Goal: Transaction & Acquisition: Purchase product/service

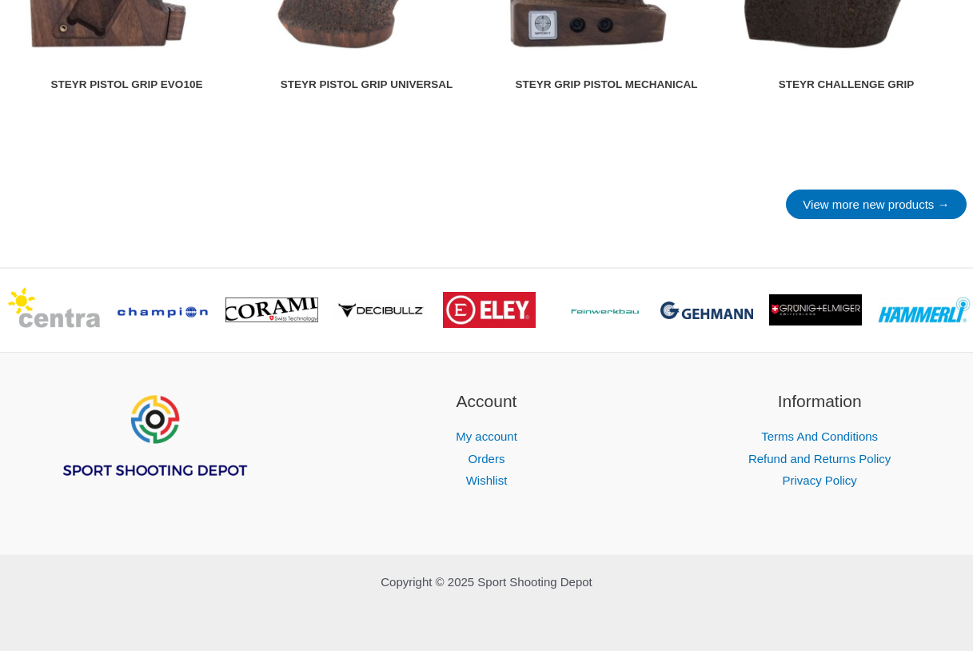
scroll to position [2319, 0]
click at [955, 315] on div ">" at bounding box center [961, 310] width 24 height 83
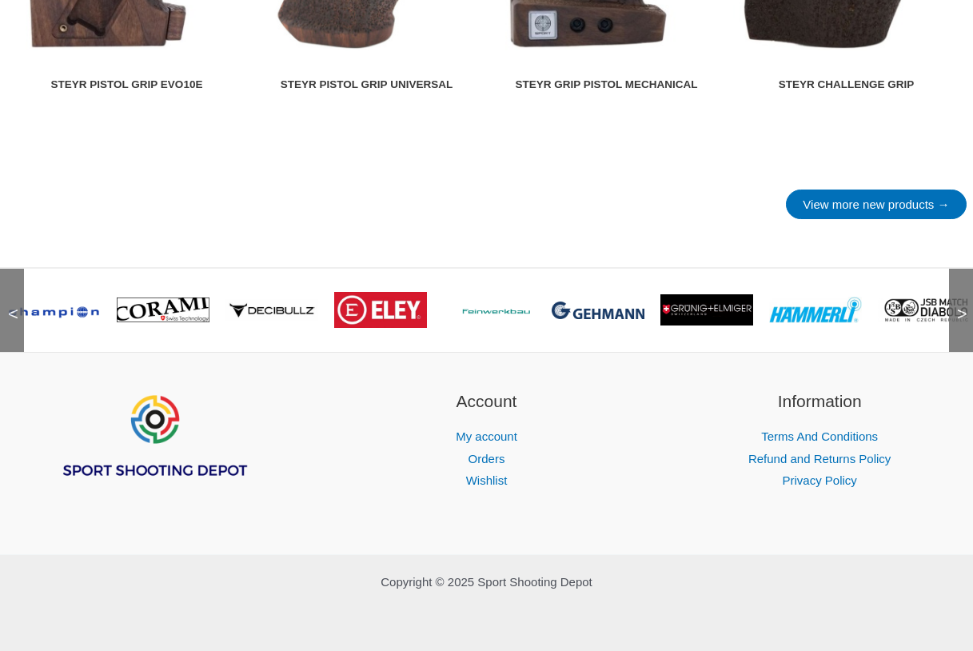
click at [963, 306] on span ">" at bounding box center [957, 298] width 16 height 16
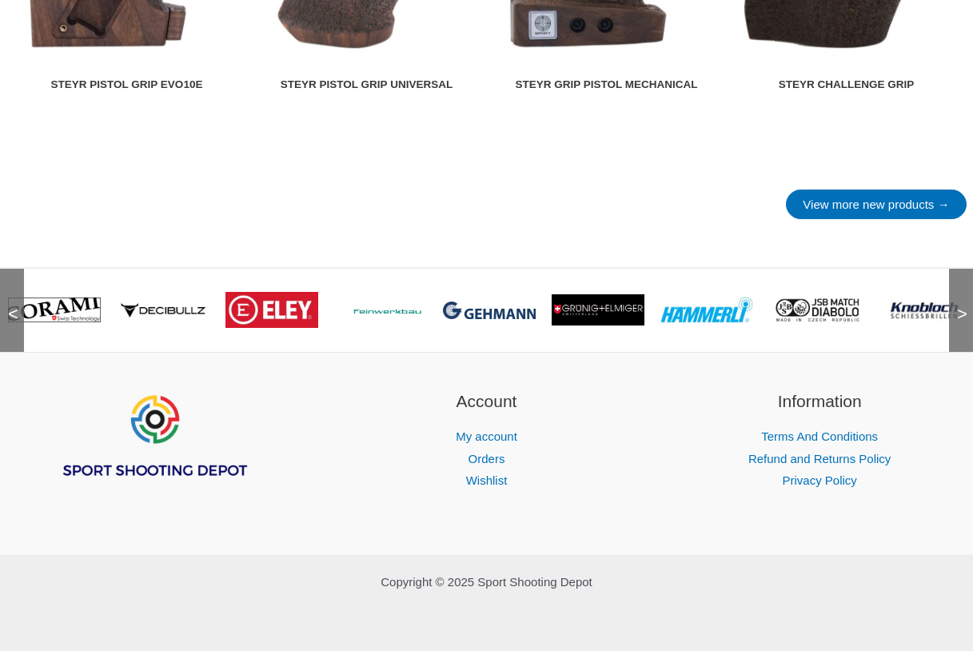
click at [963, 306] on span ">" at bounding box center [957, 298] width 16 height 16
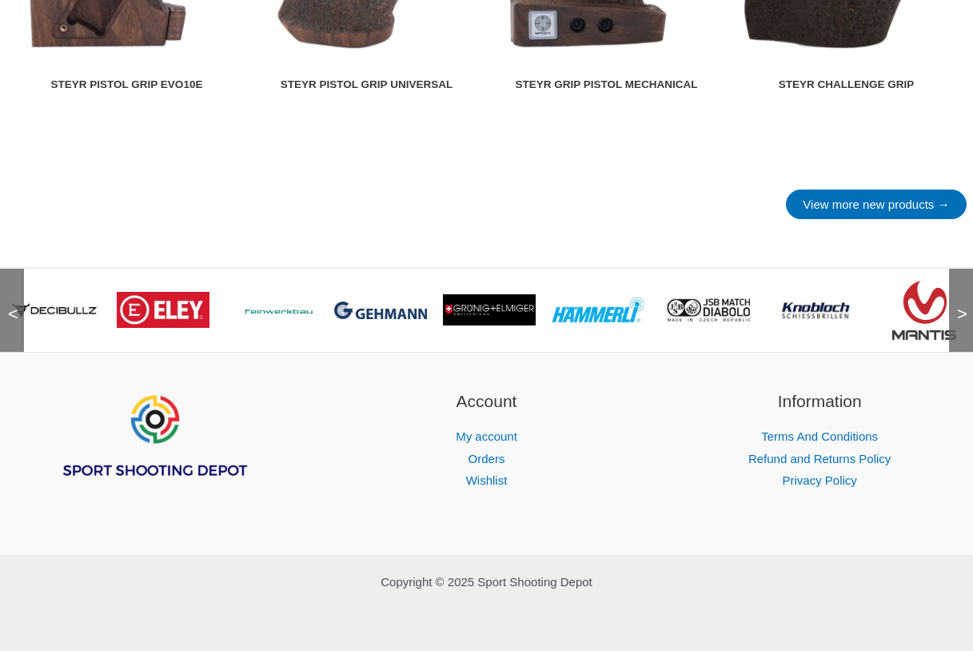
click at [963, 306] on span ">" at bounding box center [957, 298] width 16 height 16
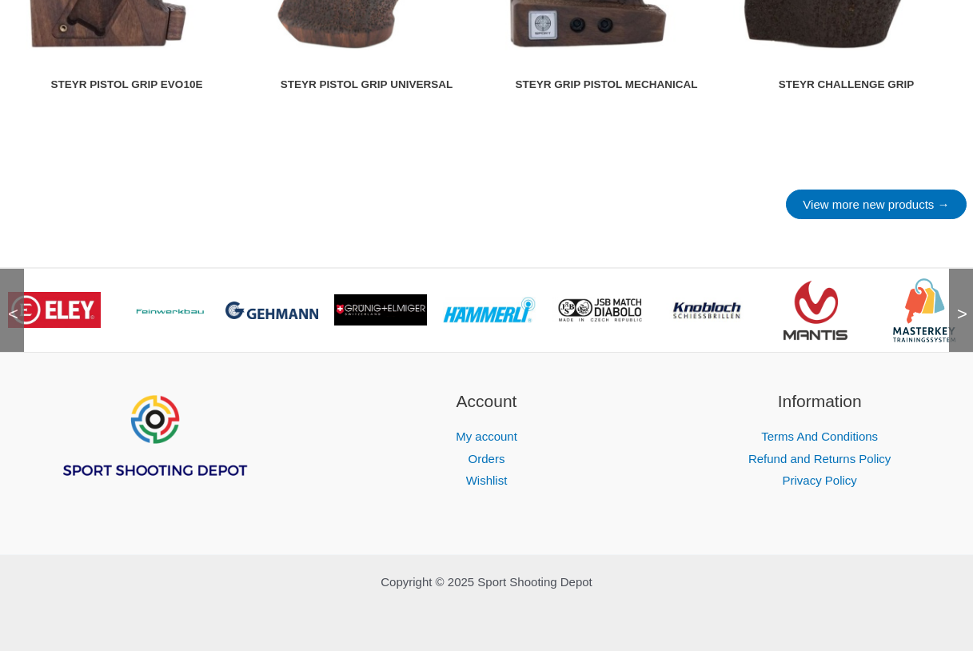
click at [963, 306] on span ">" at bounding box center [957, 298] width 16 height 16
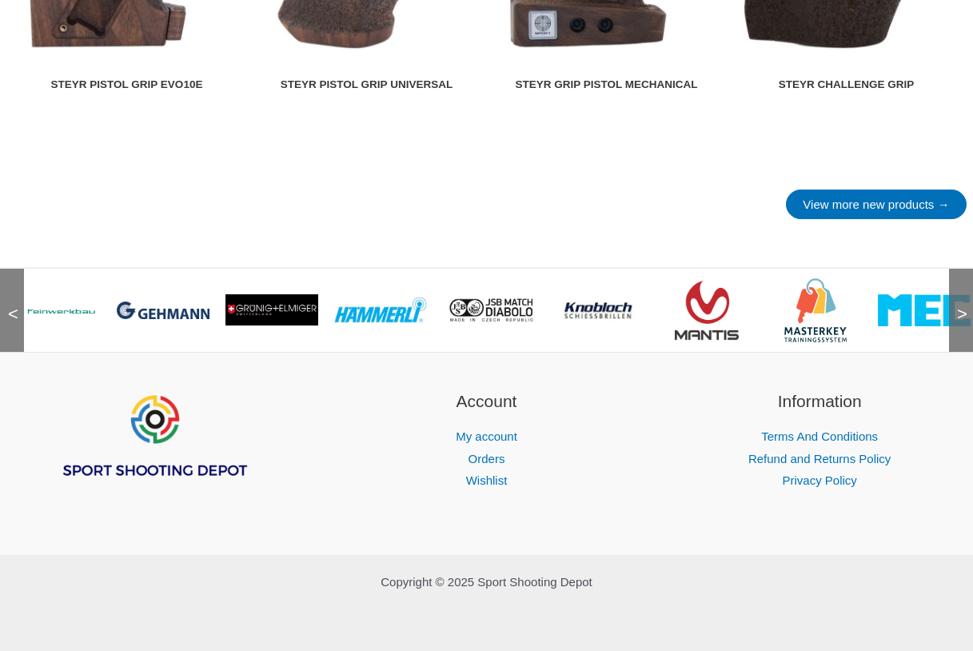
click at [963, 306] on span ">" at bounding box center [957, 298] width 16 height 16
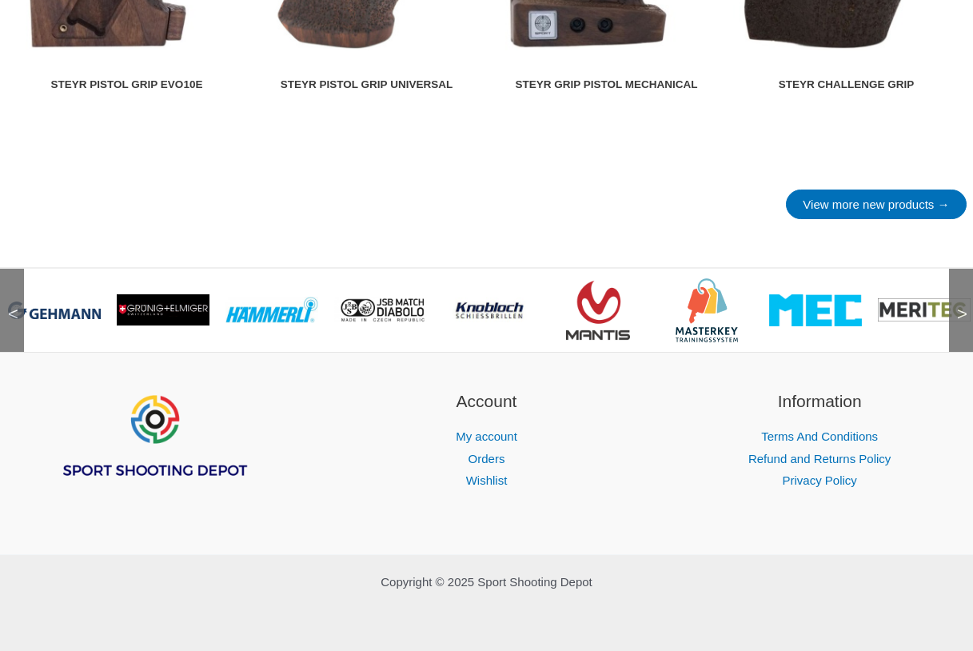
click at [963, 306] on span ">" at bounding box center [957, 298] width 16 height 16
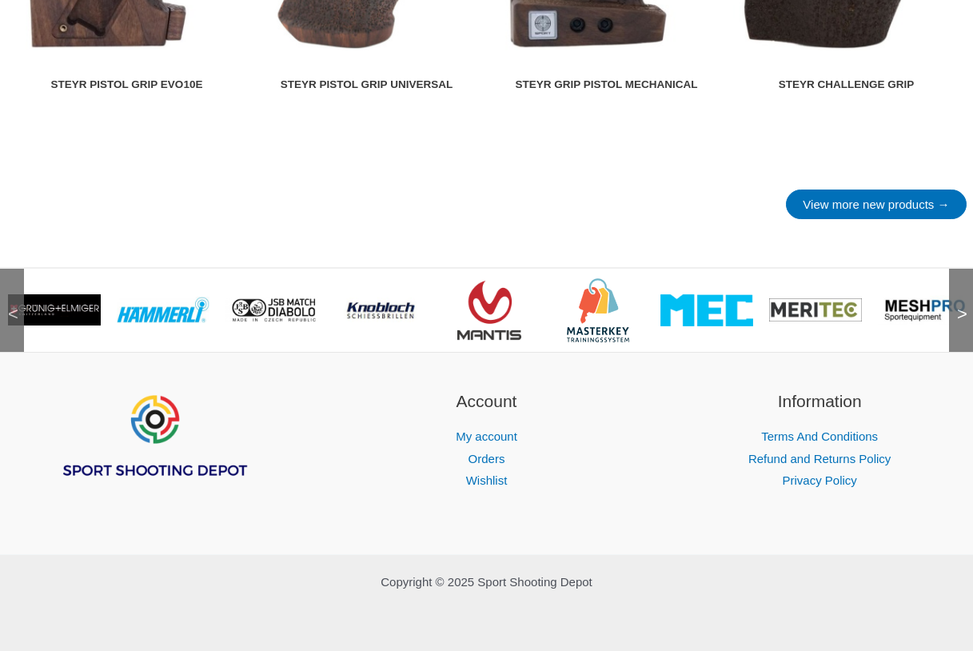
click at [963, 306] on span ">" at bounding box center [957, 298] width 16 height 16
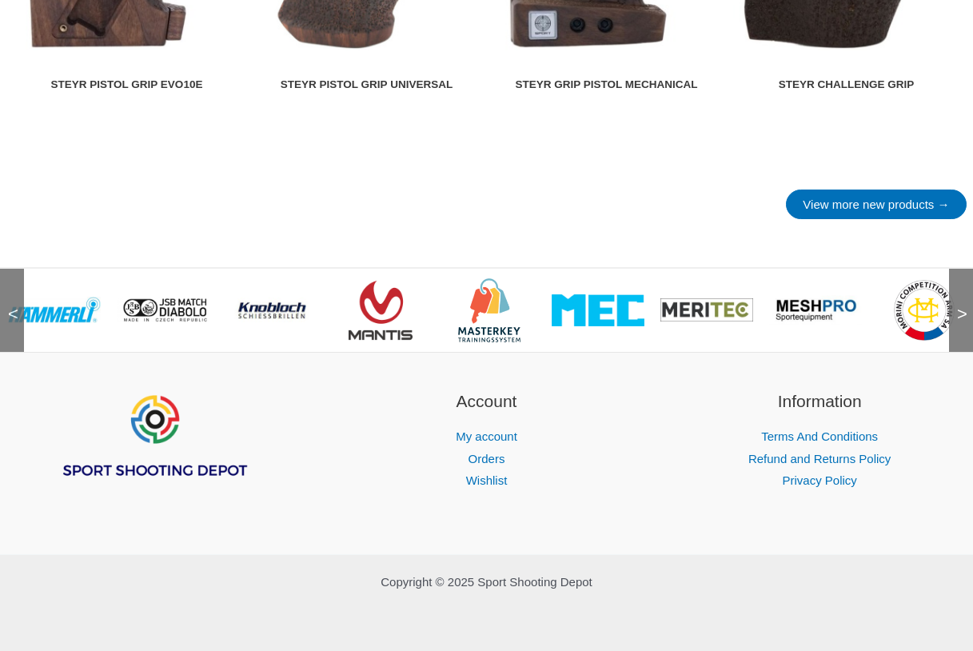
click at [963, 306] on span ">" at bounding box center [957, 298] width 16 height 16
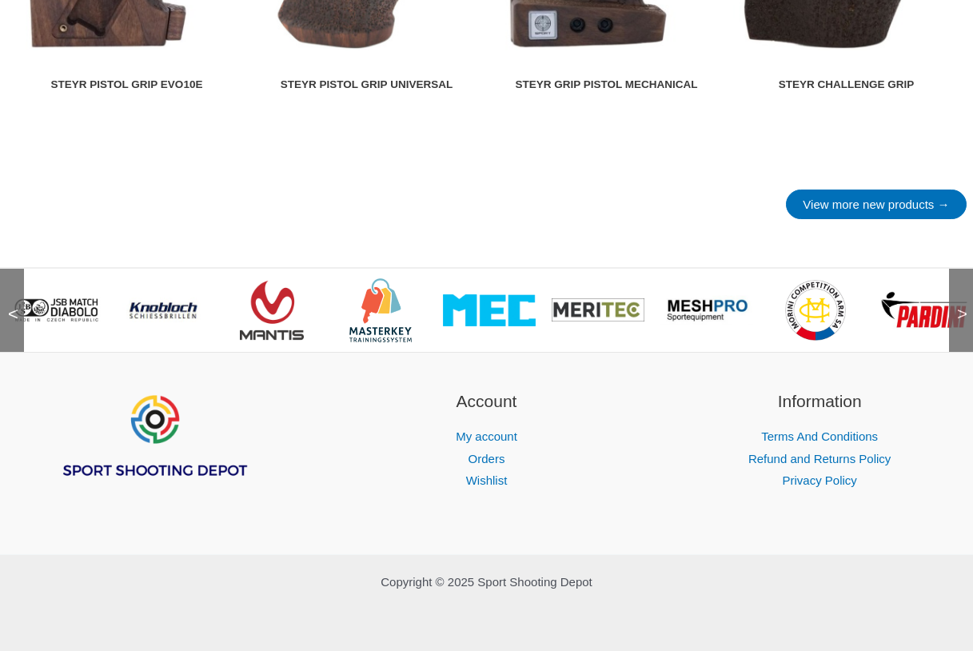
click at [804, 311] on img at bounding box center [816, 310] width 64 height 64
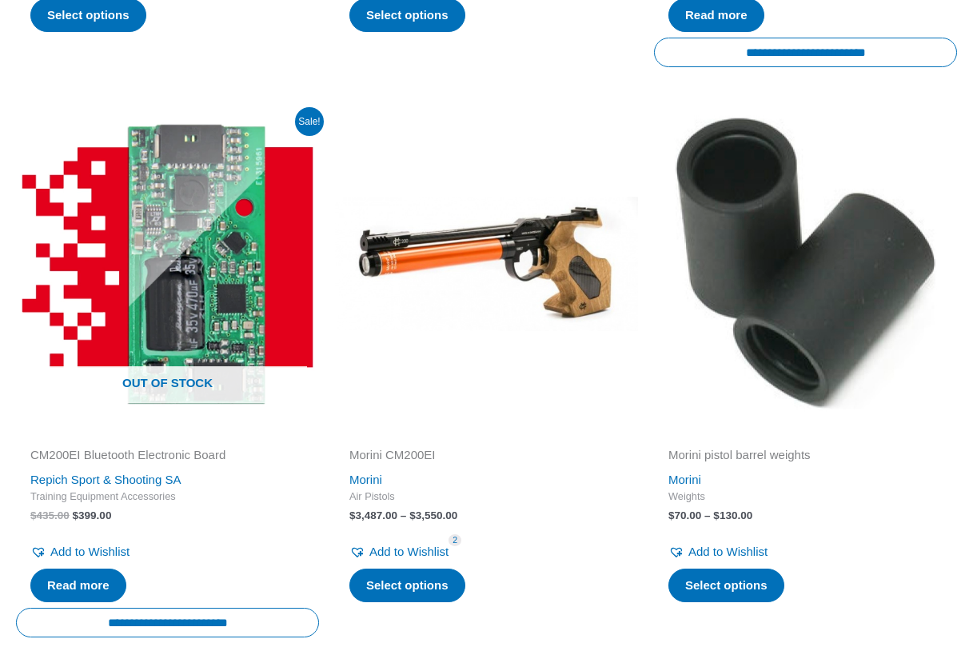
scroll to position [972, 0]
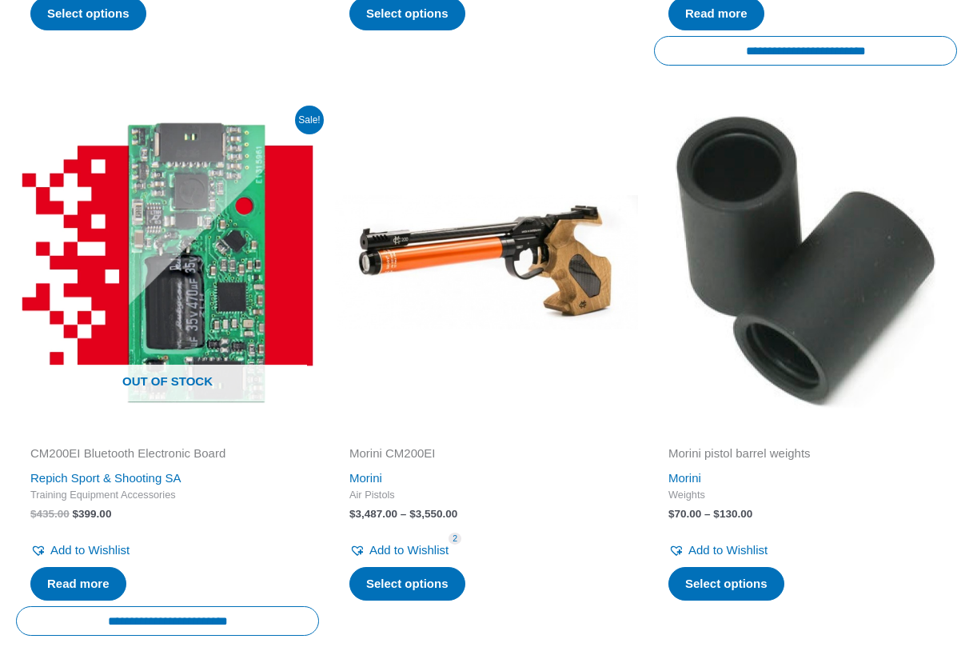
click at [574, 247] on img at bounding box center [486, 261] width 303 height 303
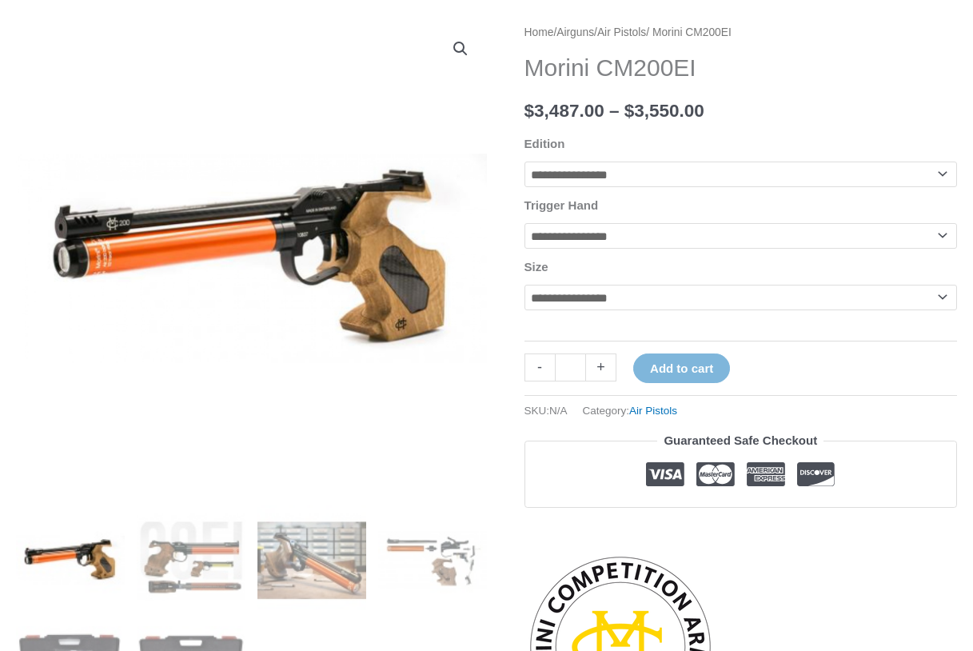
scroll to position [197, 0]
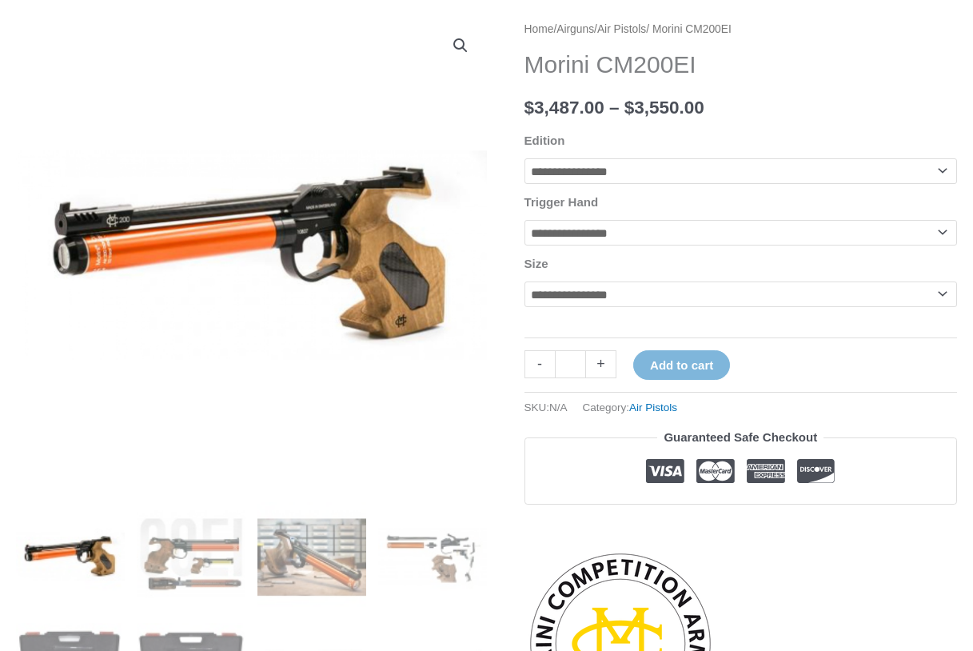
select select "**********"
select select "****"
select select "*"
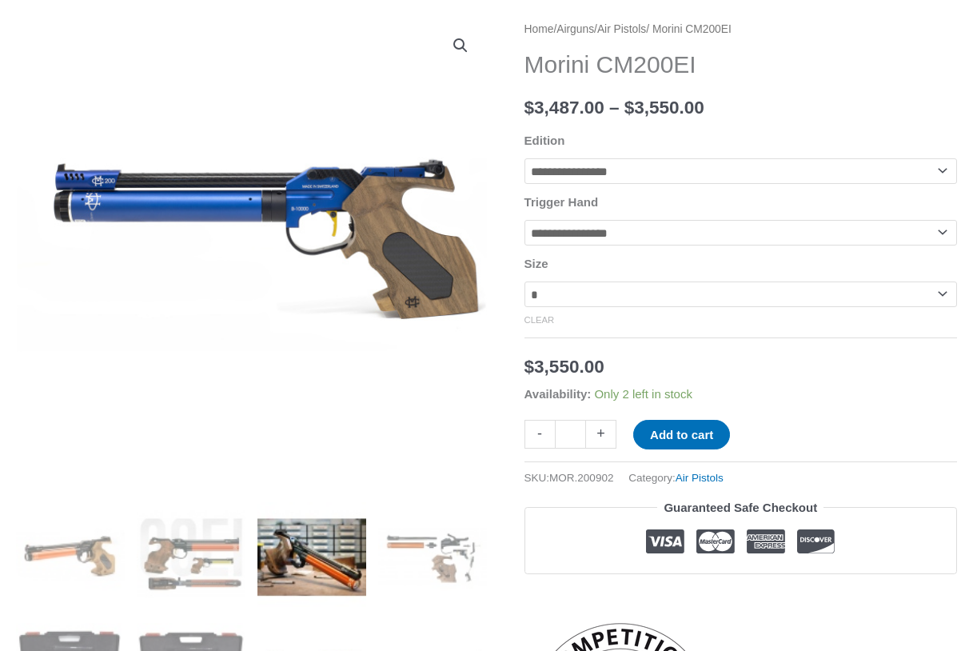
click at [321, 529] on img at bounding box center [312, 556] width 109 height 109
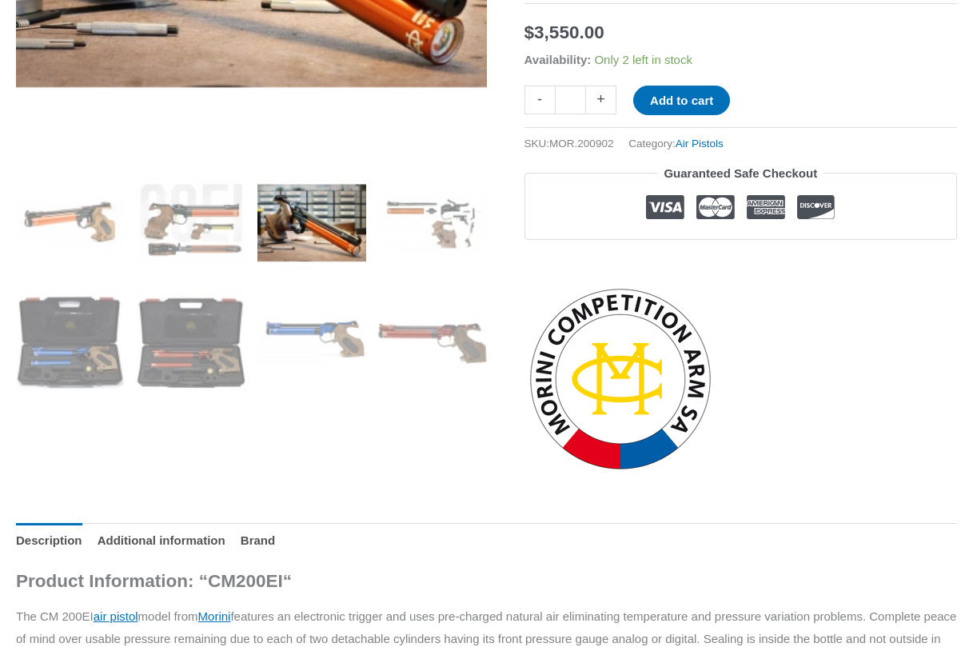
scroll to position [537, 0]
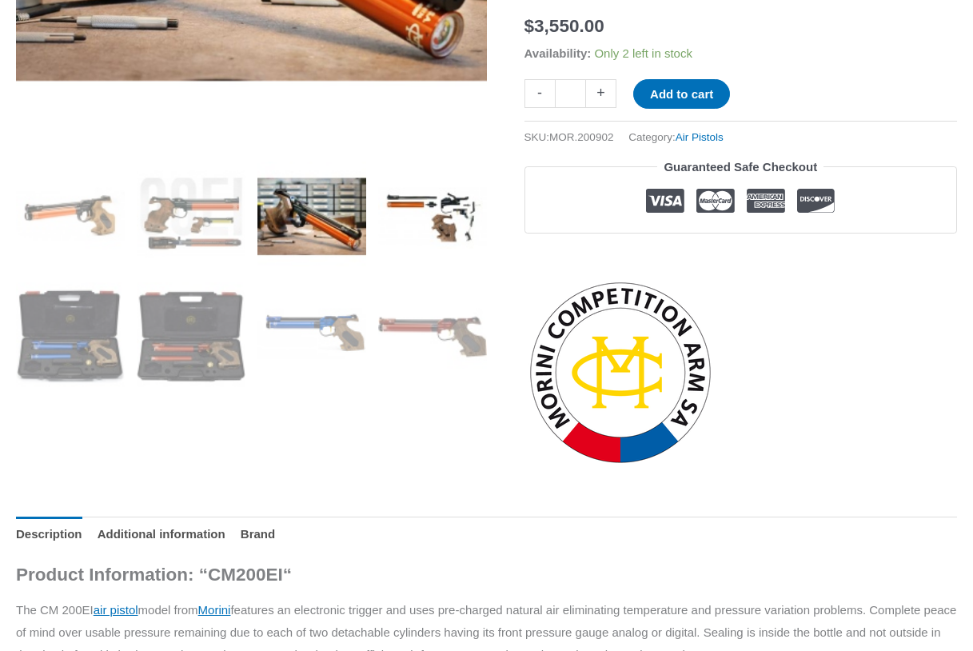
click at [419, 208] on img at bounding box center [432, 216] width 109 height 109
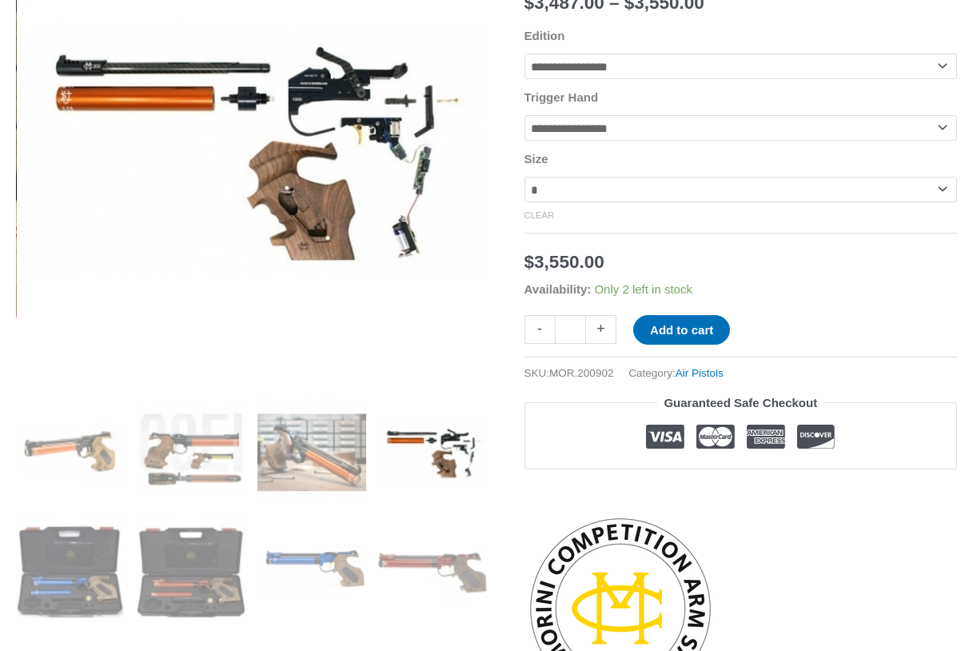
scroll to position [298, 0]
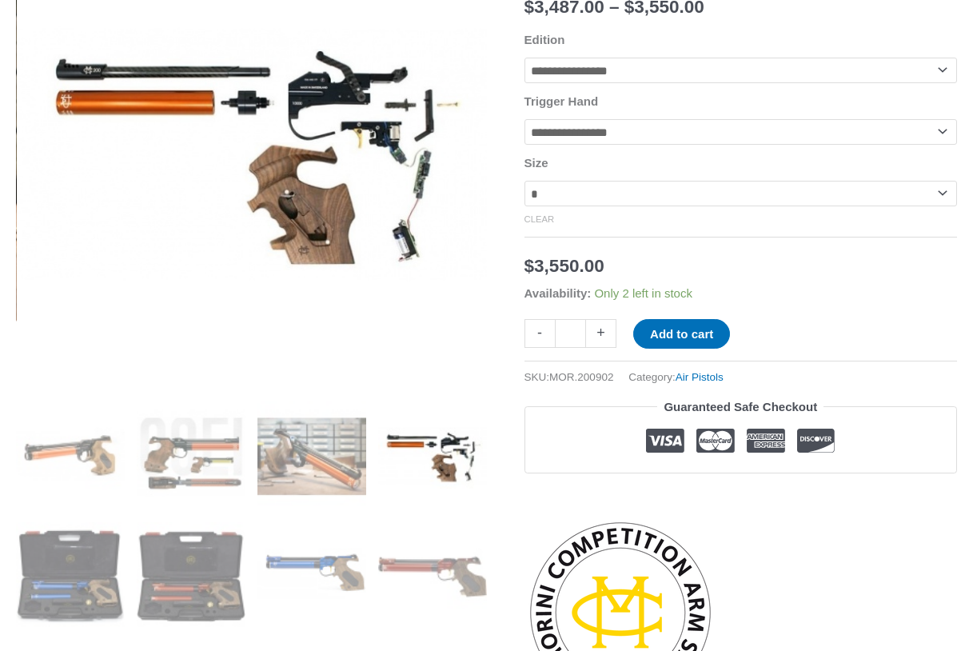
select select "*****"
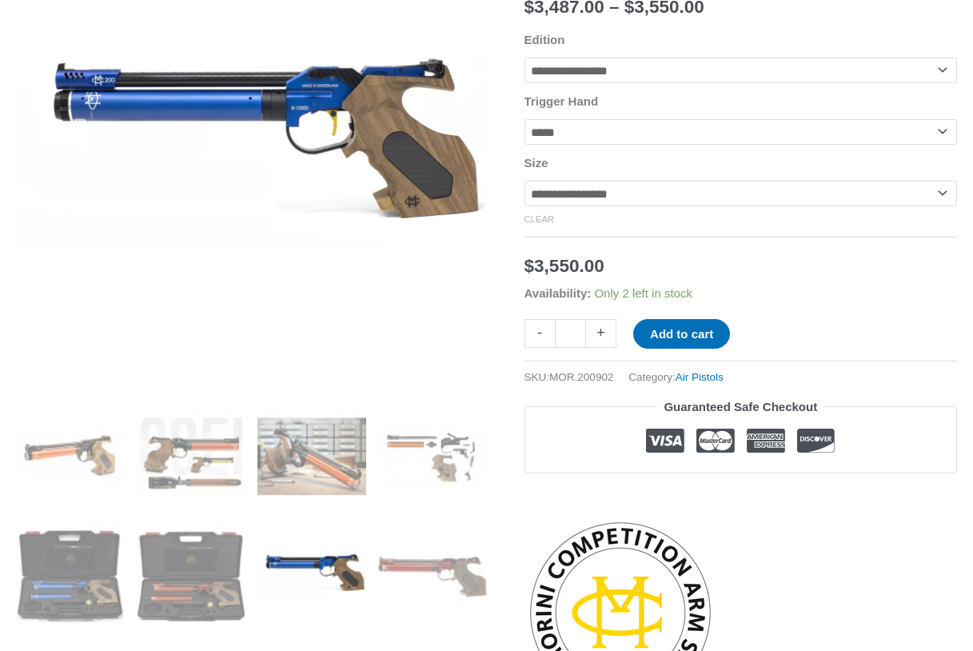
select select "*"
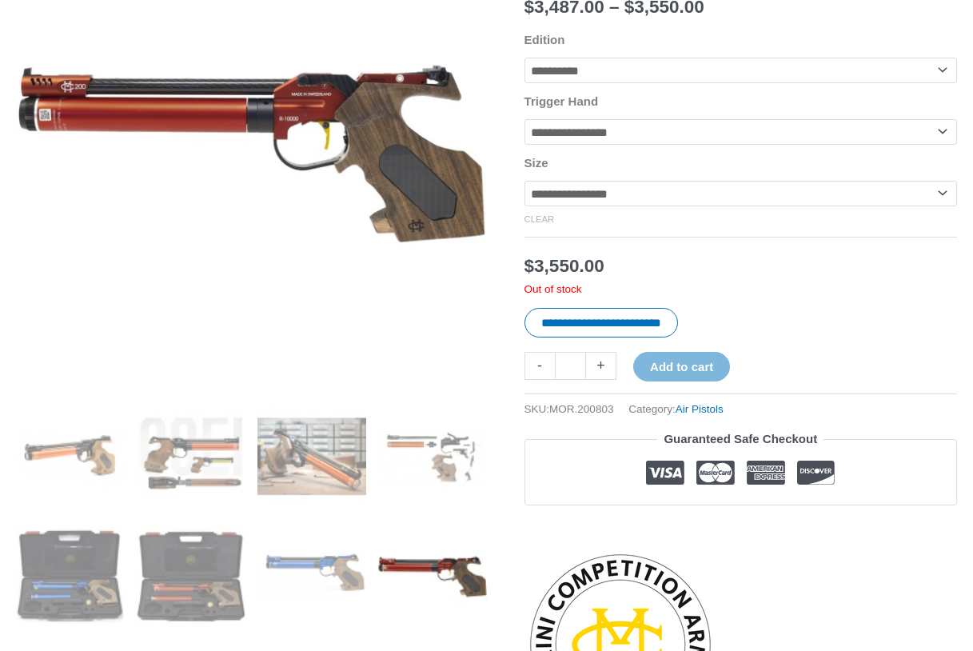
select select "********"
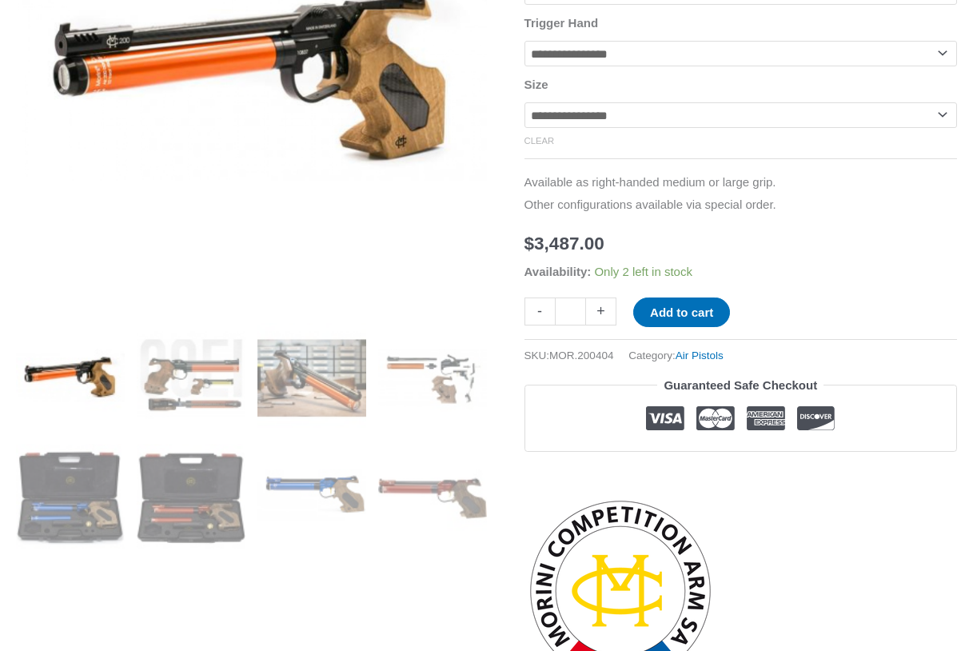
scroll to position [377, 0]
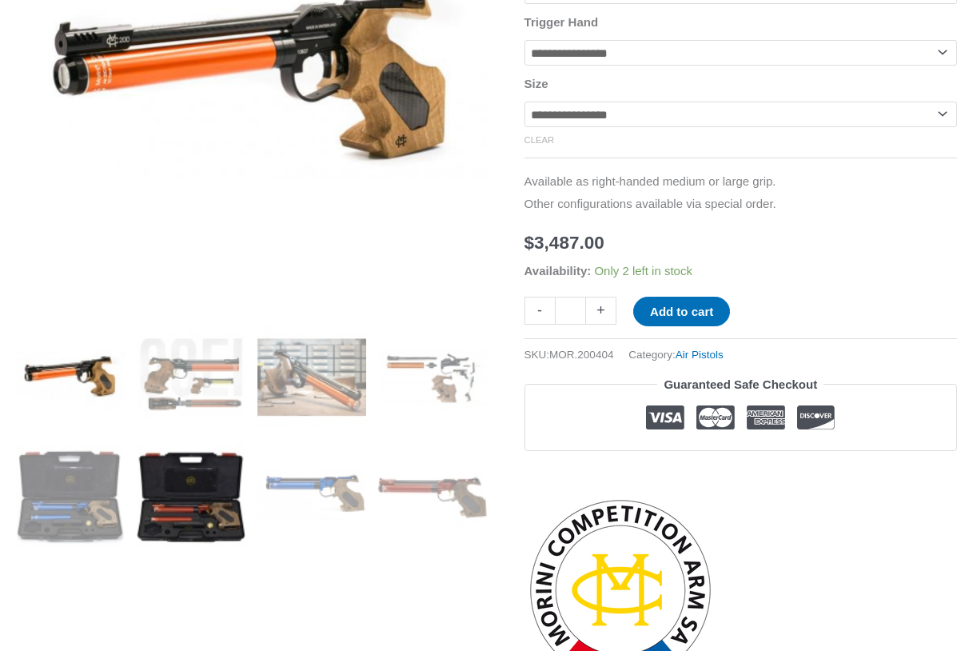
click at [218, 510] on img at bounding box center [191, 497] width 109 height 109
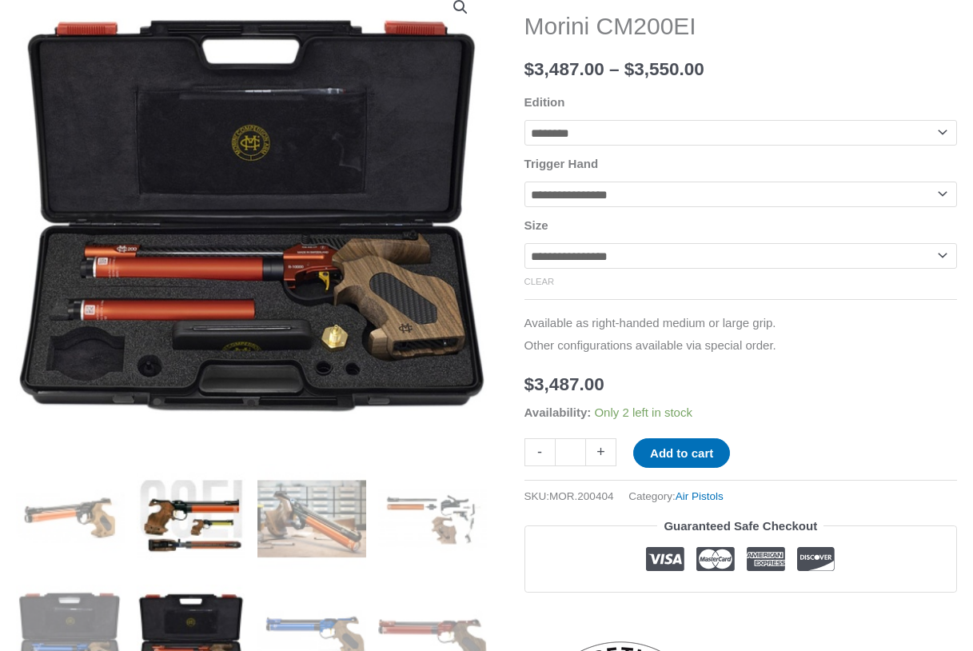
scroll to position [231, 0]
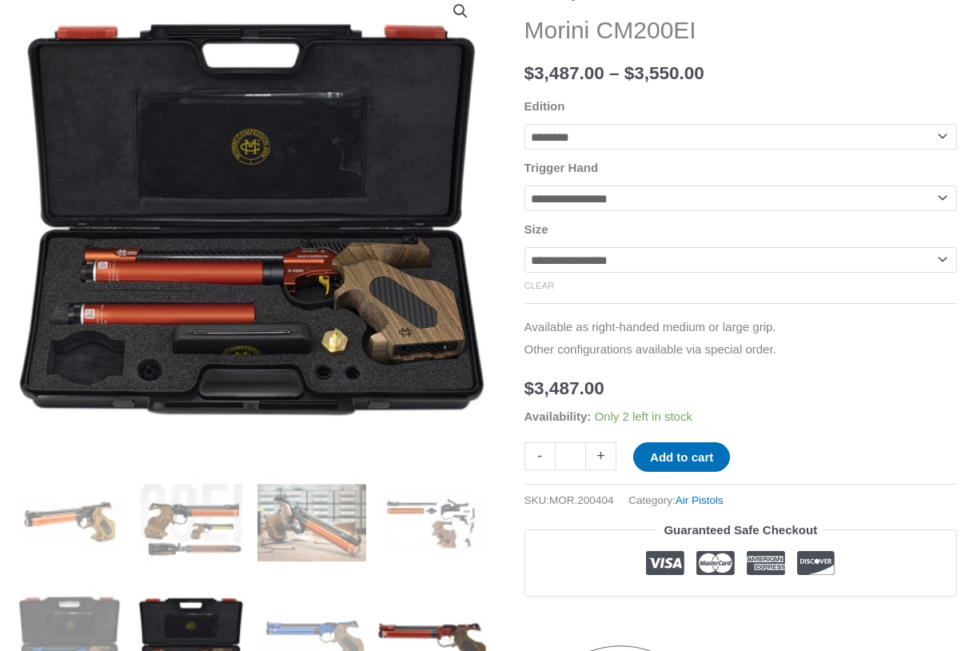
click at [418, 625] on img at bounding box center [432, 643] width 109 height 109
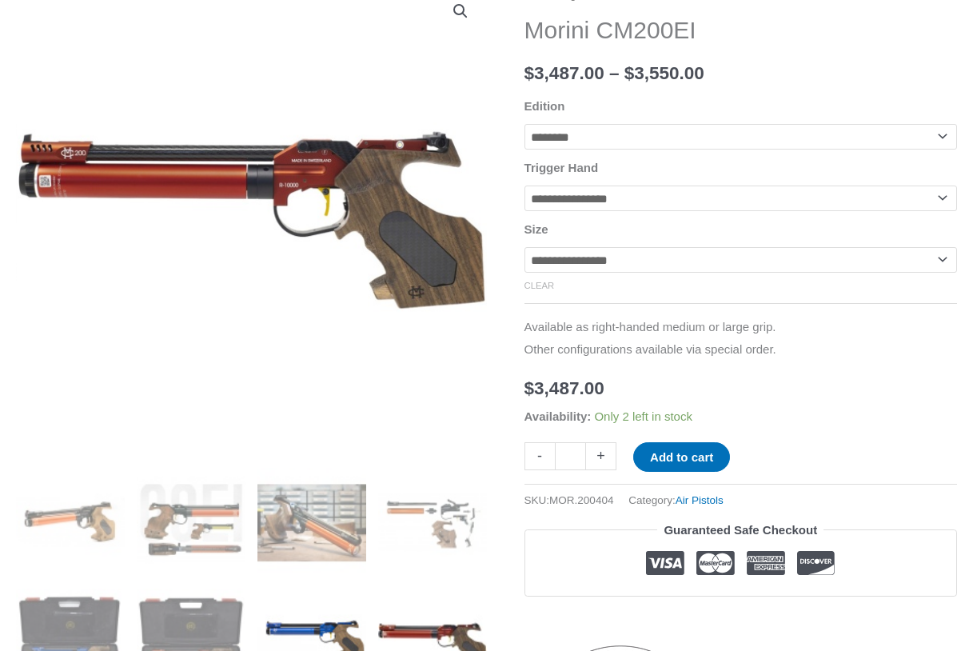
click at [328, 619] on img at bounding box center [312, 643] width 109 height 109
